Goal: Book appointment/travel/reservation

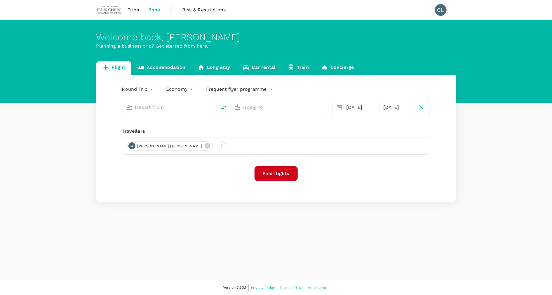
type input "Kuala Lumpur Intl ([GEOGRAPHIC_DATA])"
type input "[GEOGRAPHIC_DATA], [GEOGRAPHIC_DATA] (any)"
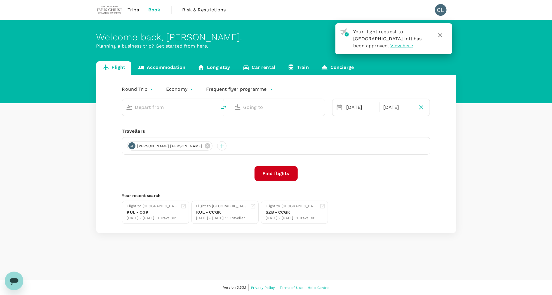
type input "Kuala Lumpur Intl ([GEOGRAPHIC_DATA])"
type input "[GEOGRAPHIC_DATA], [GEOGRAPHIC_DATA] (any)"
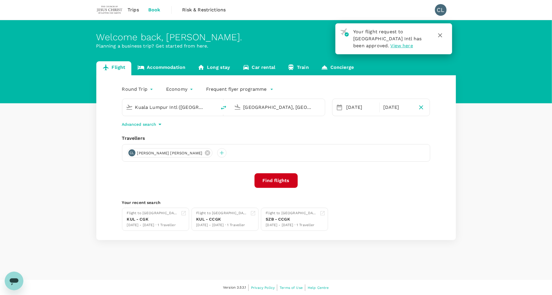
click at [136, 10] on span "Trips" at bounding box center [133, 9] width 11 height 7
